Goal: Find specific page/section: Find specific page/section

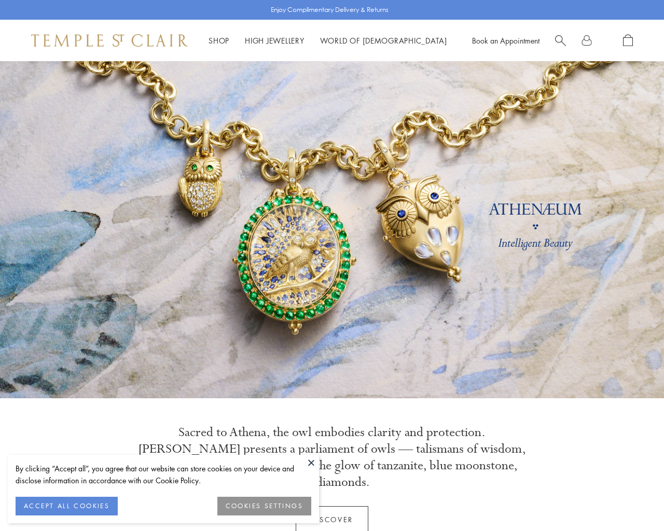
click at [267, 505] on button "COOKIES SETTINGS" at bounding box center [264, 506] width 94 height 19
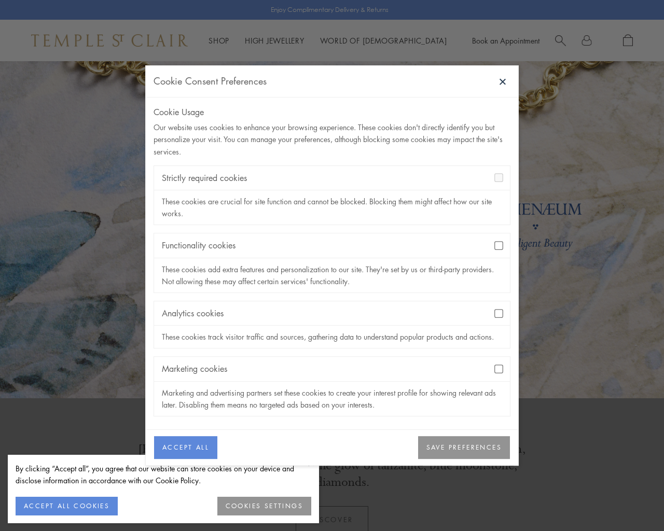
click at [451, 453] on button "SAVE PREFERENCES" at bounding box center [464, 447] width 92 height 23
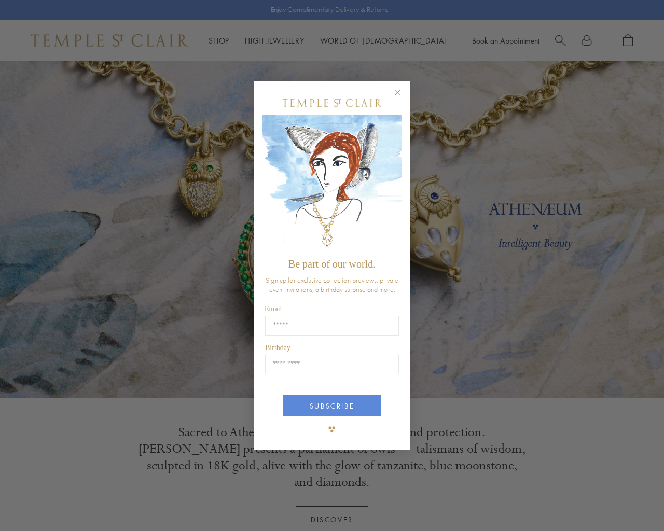
click at [394, 90] on circle "Close dialog" at bounding box center [398, 93] width 12 height 12
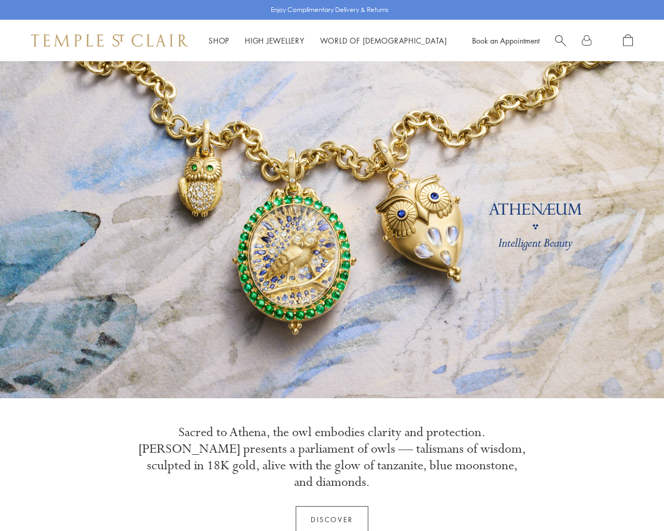
click at [562, 40] on span "Search" at bounding box center [560, 39] width 11 height 11
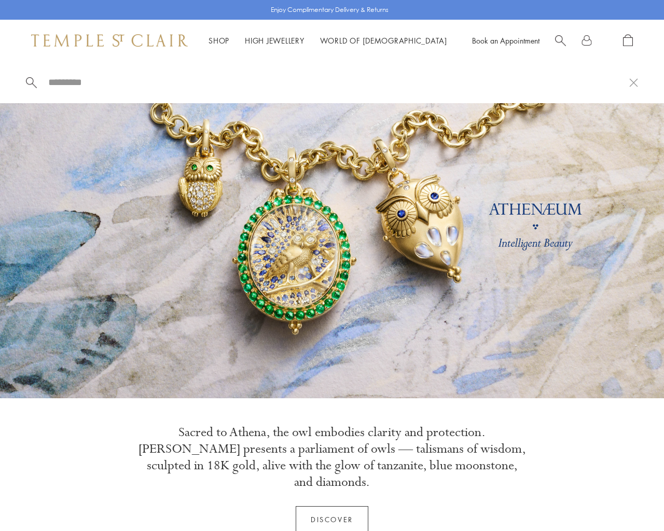
click at [81, 81] on input "search" at bounding box center [338, 82] width 582 height 12
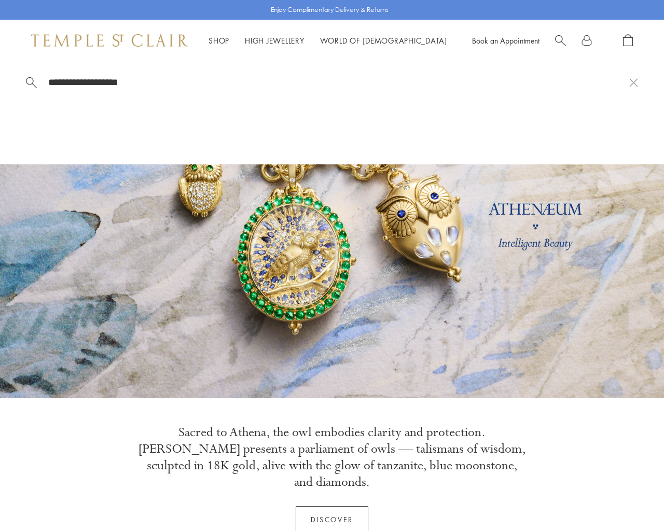
type input "**********"
click at [287, 40] on link "High Jewellery High Jewellery" at bounding box center [275, 40] width 60 height 10
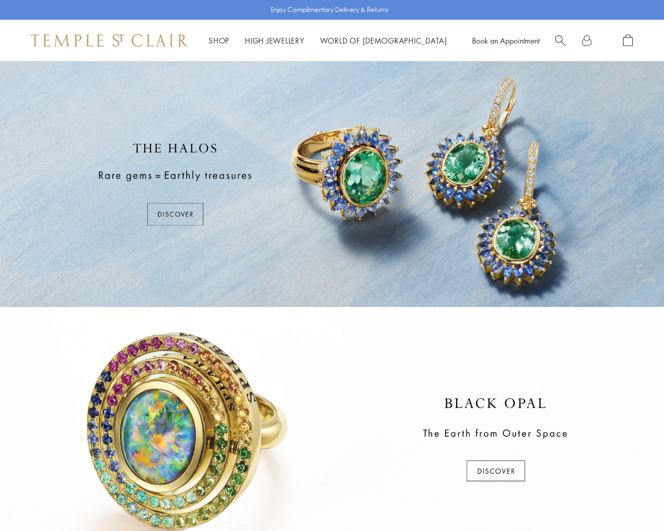
scroll to position [398, 0]
